Goal: Task Accomplishment & Management: Manage account settings

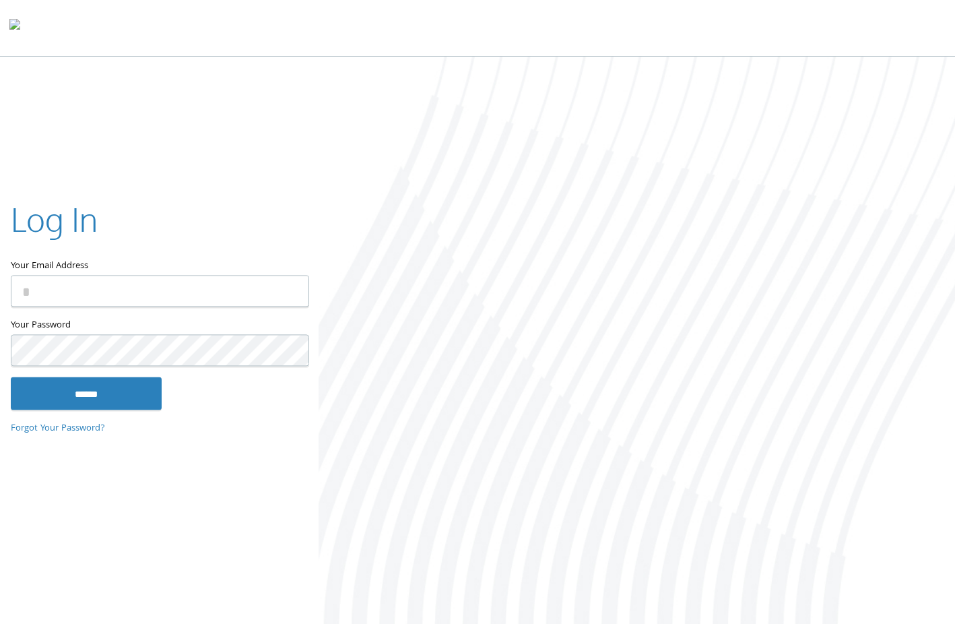
click at [148, 294] on input "Your Email Address" at bounding box center [160, 292] width 298 height 32
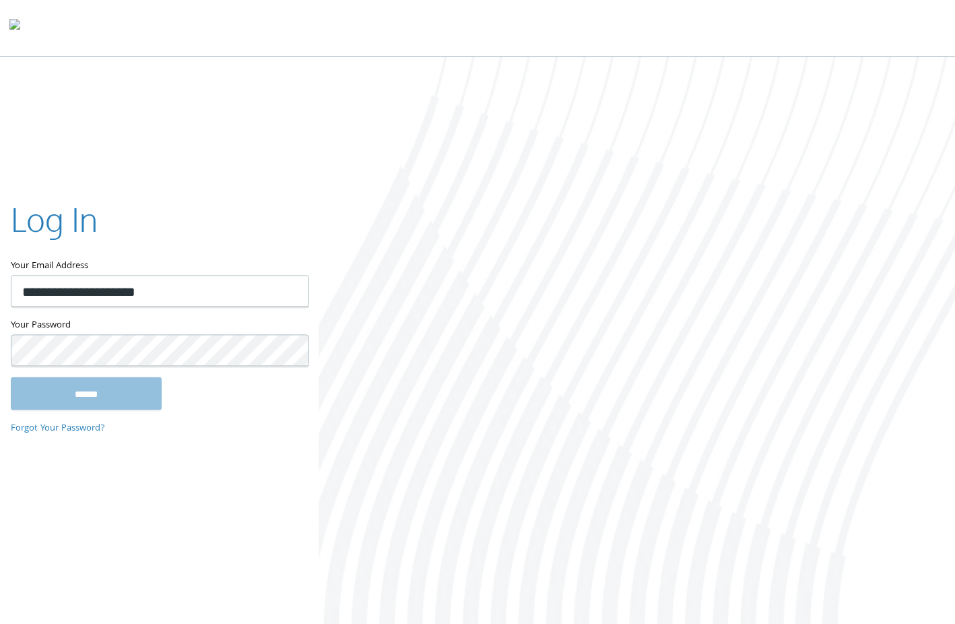
type input "**********"
click at [104, 393] on input "******" at bounding box center [86, 393] width 151 height 32
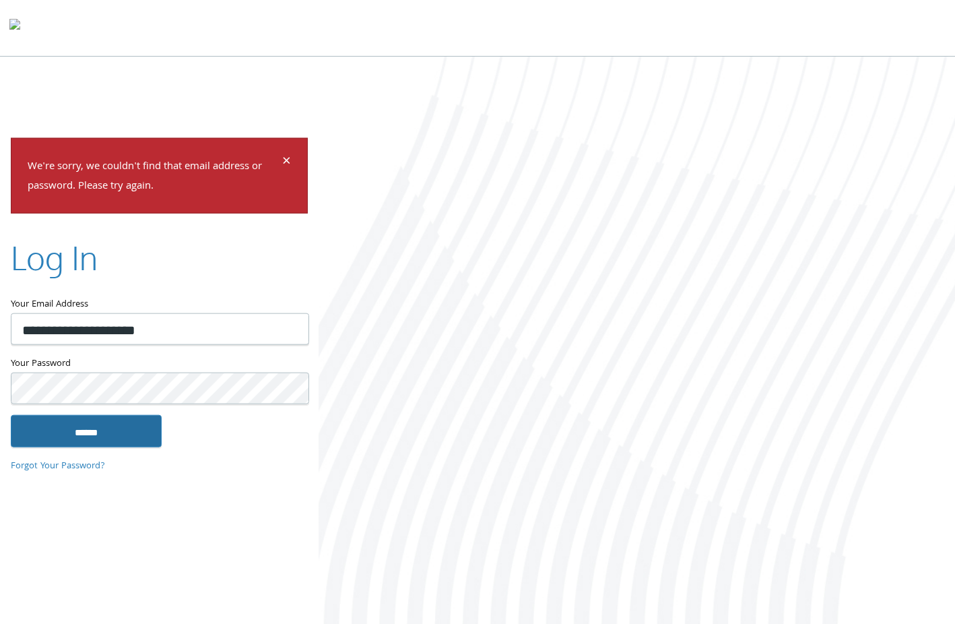
click at [113, 426] on input "******" at bounding box center [86, 430] width 151 height 32
